Goal: Entertainment & Leisure: Consume media (video, audio)

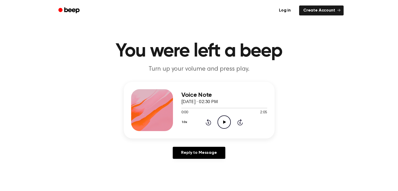
click at [224, 121] on icon at bounding box center [224, 121] width 3 height 3
